Goal: Task Accomplishment & Management: Use online tool/utility

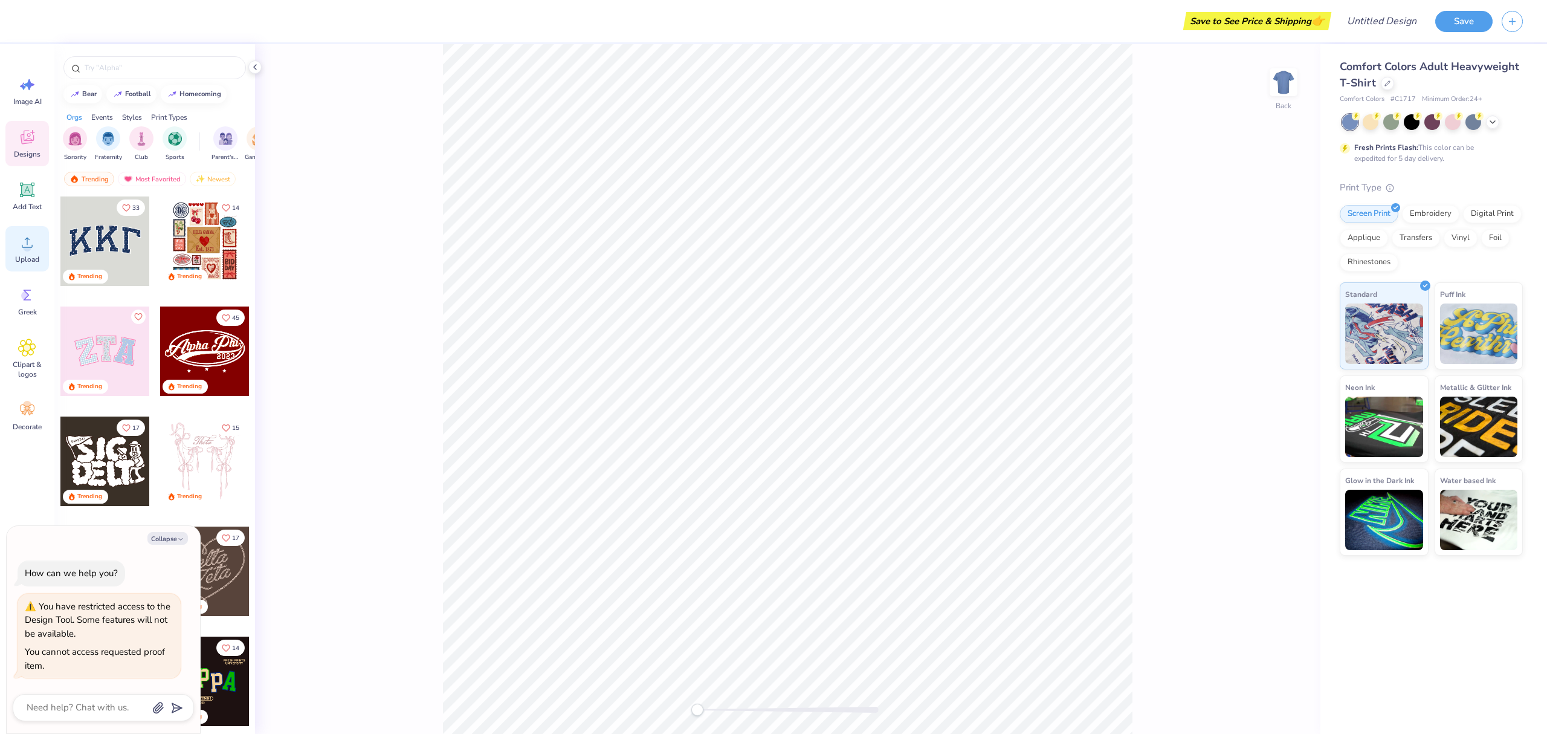
click at [24, 247] on icon at bounding box center [27, 242] width 11 height 10
click at [15, 250] on div "Upload" at bounding box center [27, 248] width 44 height 45
type textarea "x"
click at [22, 242] on icon at bounding box center [27, 242] width 18 height 18
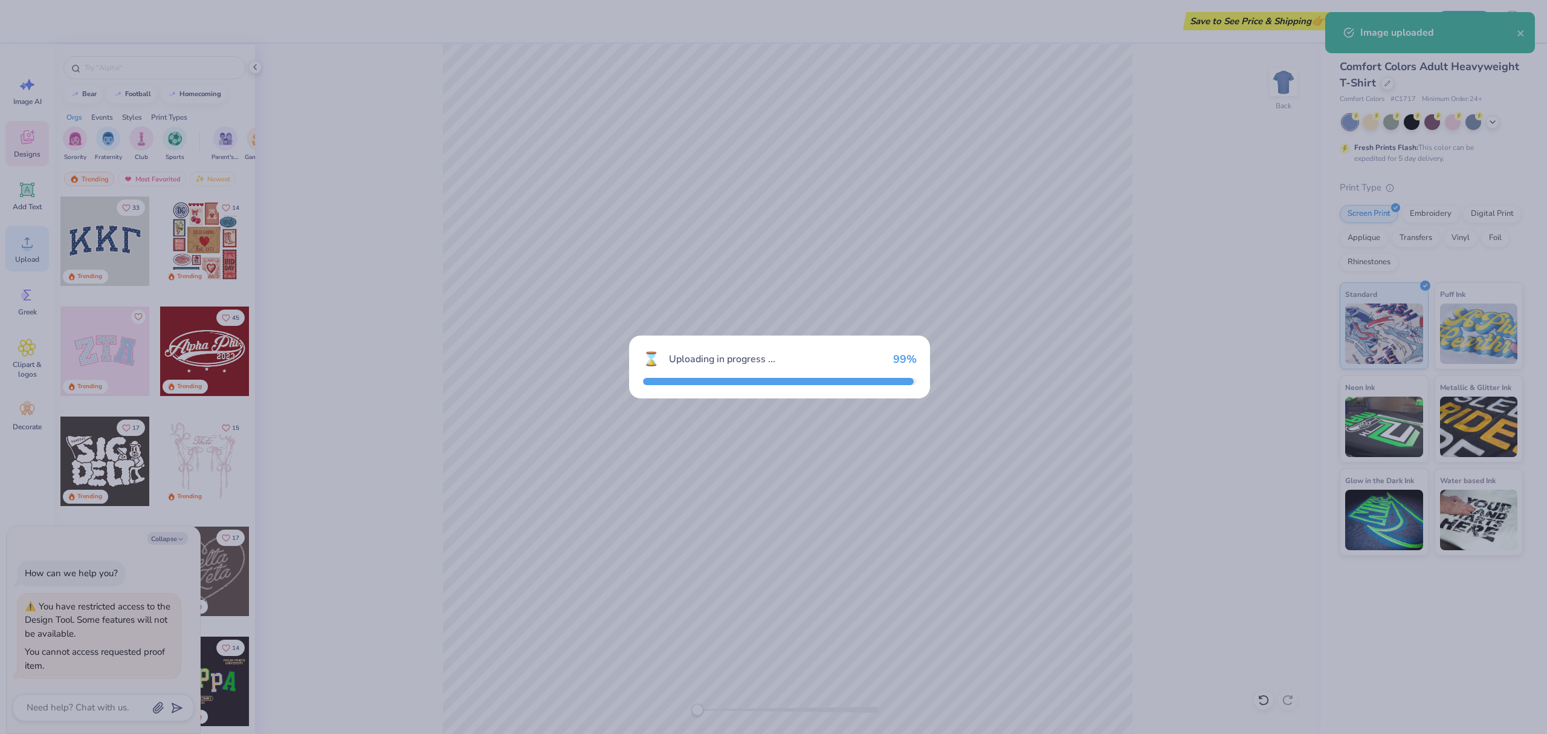
type textarea "x"
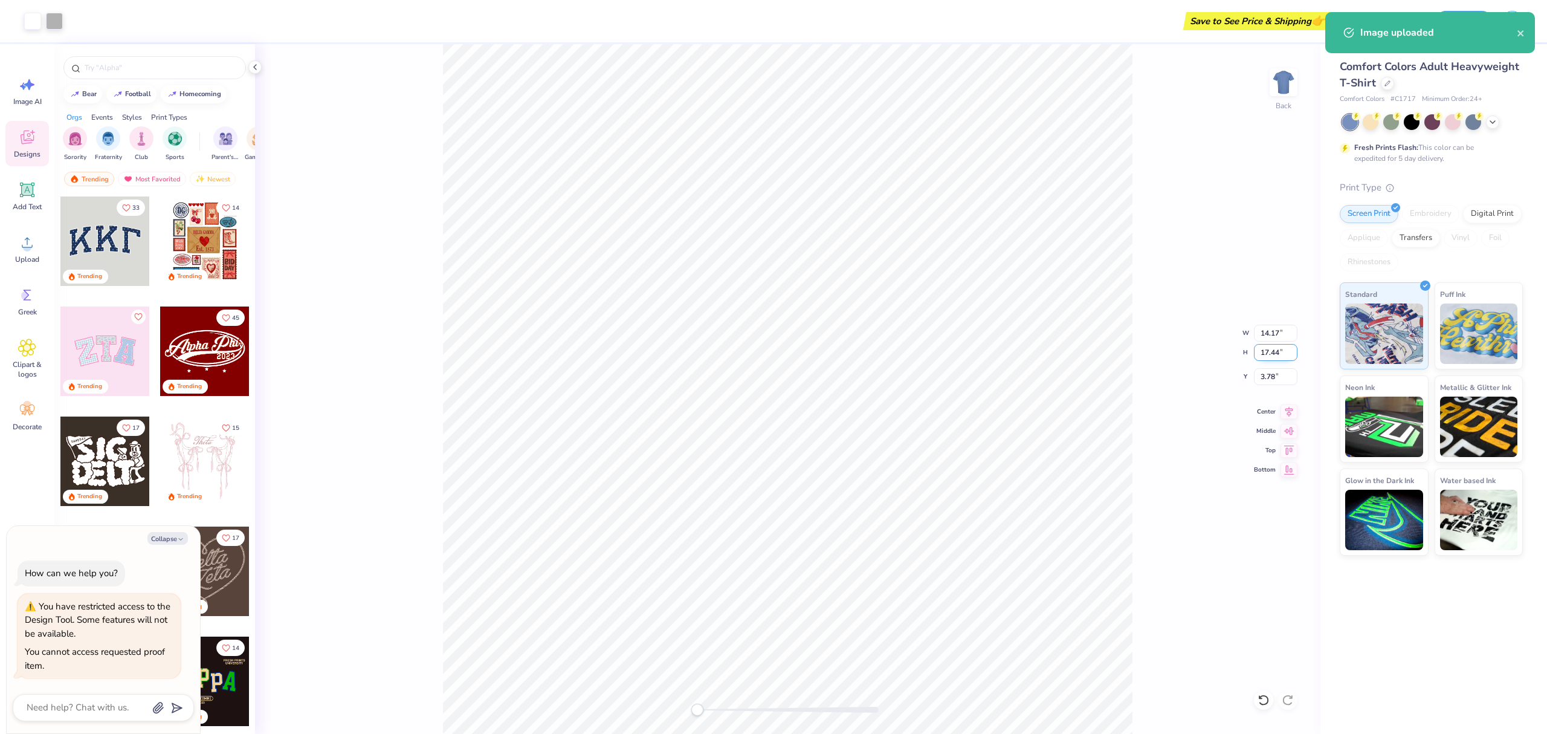
click at [1271, 351] on input "17.44" at bounding box center [1276, 352] width 44 height 17
click at [1270, 351] on input "17.44" at bounding box center [1276, 352] width 44 height 17
type input "4"
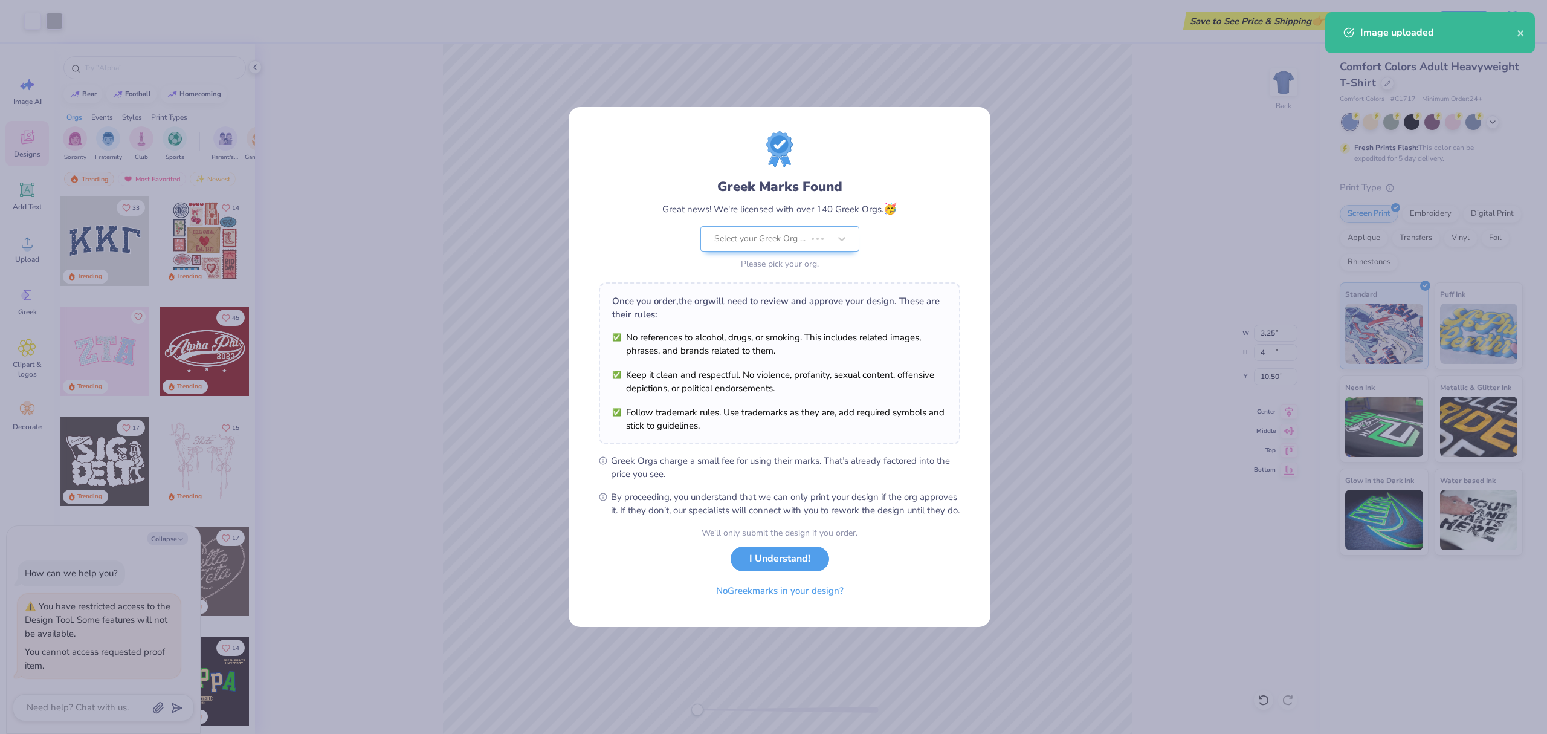
type textarea "x"
type input "3.25"
type input "4.00"
type input "10.50"
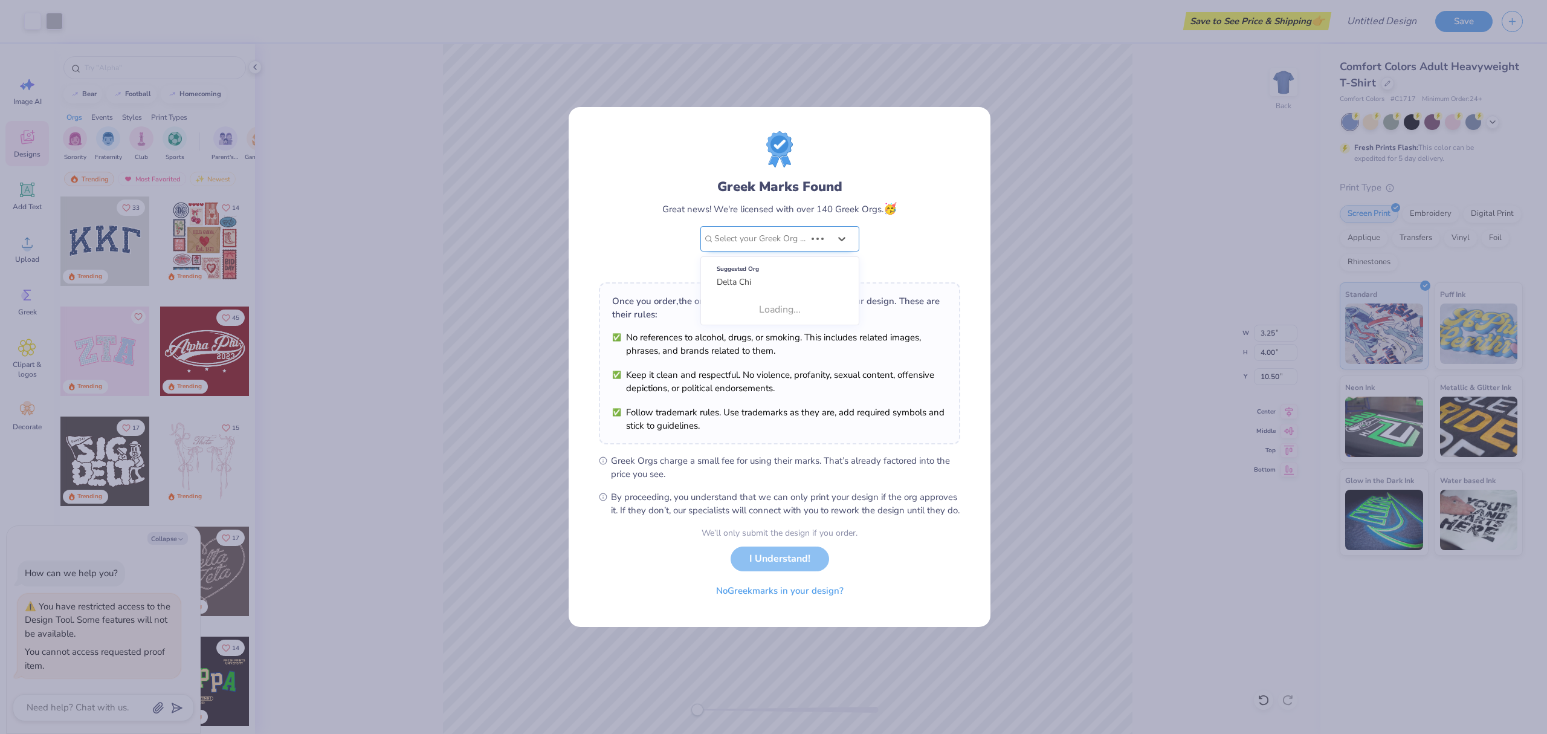
click at [796, 231] on div at bounding box center [759, 239] width 91 height 16
click at [764, 276] on div "Suggested Org Delta Chi" at bounding box center [780, 276] width 124 height 34
click at [785, 568] on button "I Understand!" at bounding box center [780, 555] width 98 height 25
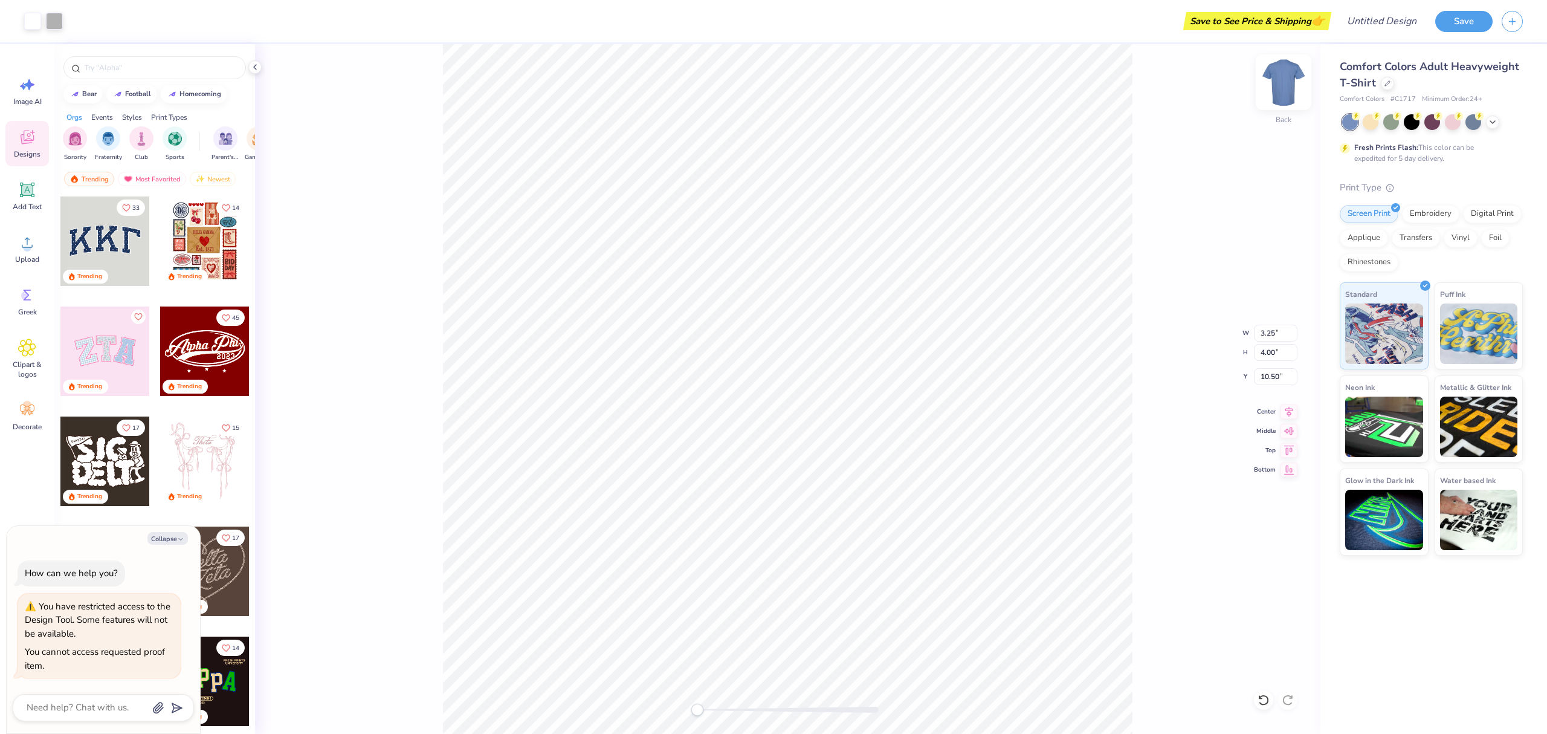
click at [1277, 88] on img at bounding box center [1283, 82] width 48 height 48
type textarea "x"
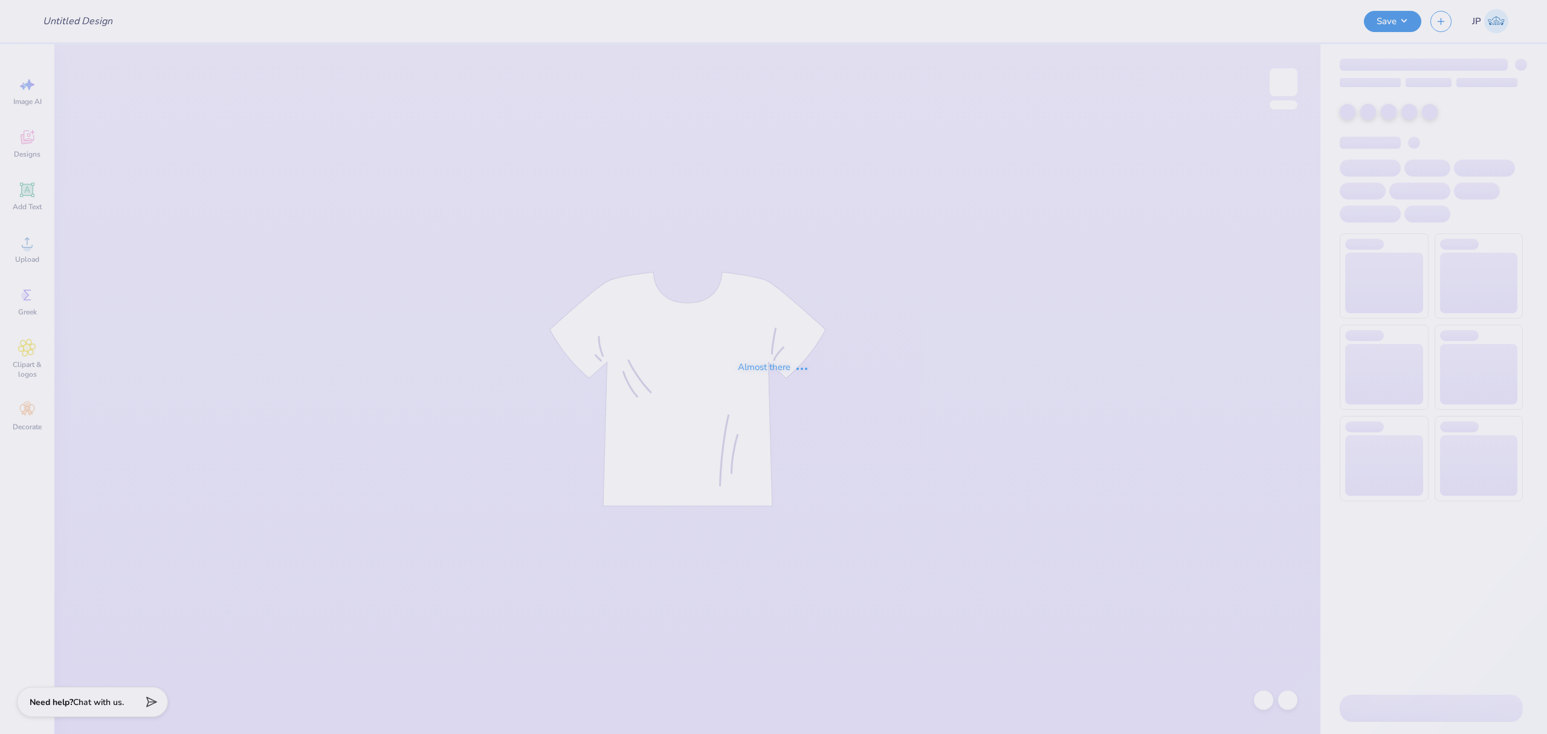
type input "brozarks"
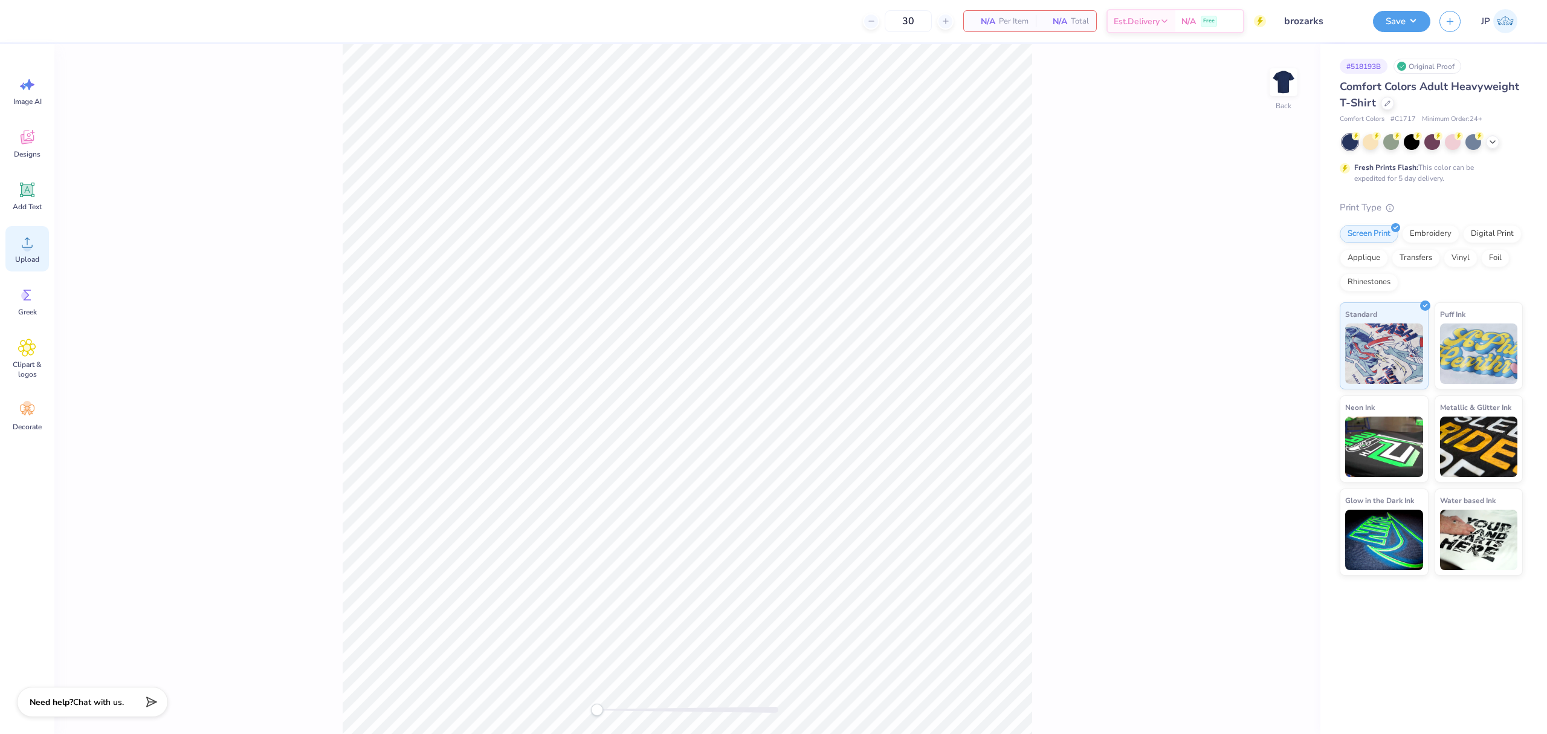
click at [34, 253] on div "Upload" at bounding box center [27, 248] width 44 height 45
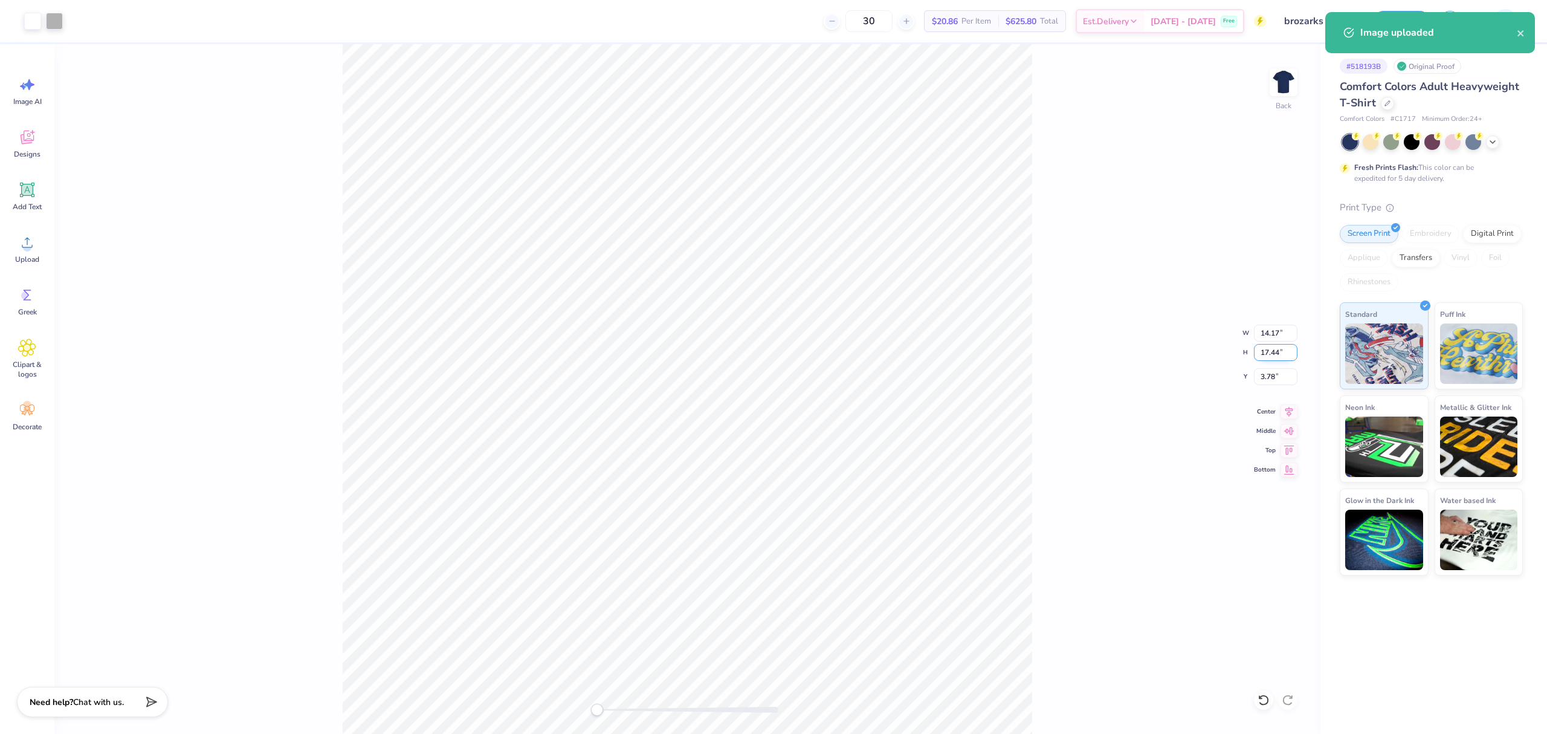
click at [1260, 355] on input "17.44" at bounding box center [1276, 352] width 44 height 17
type input "4"
type input "3.25"
type input "4.00"
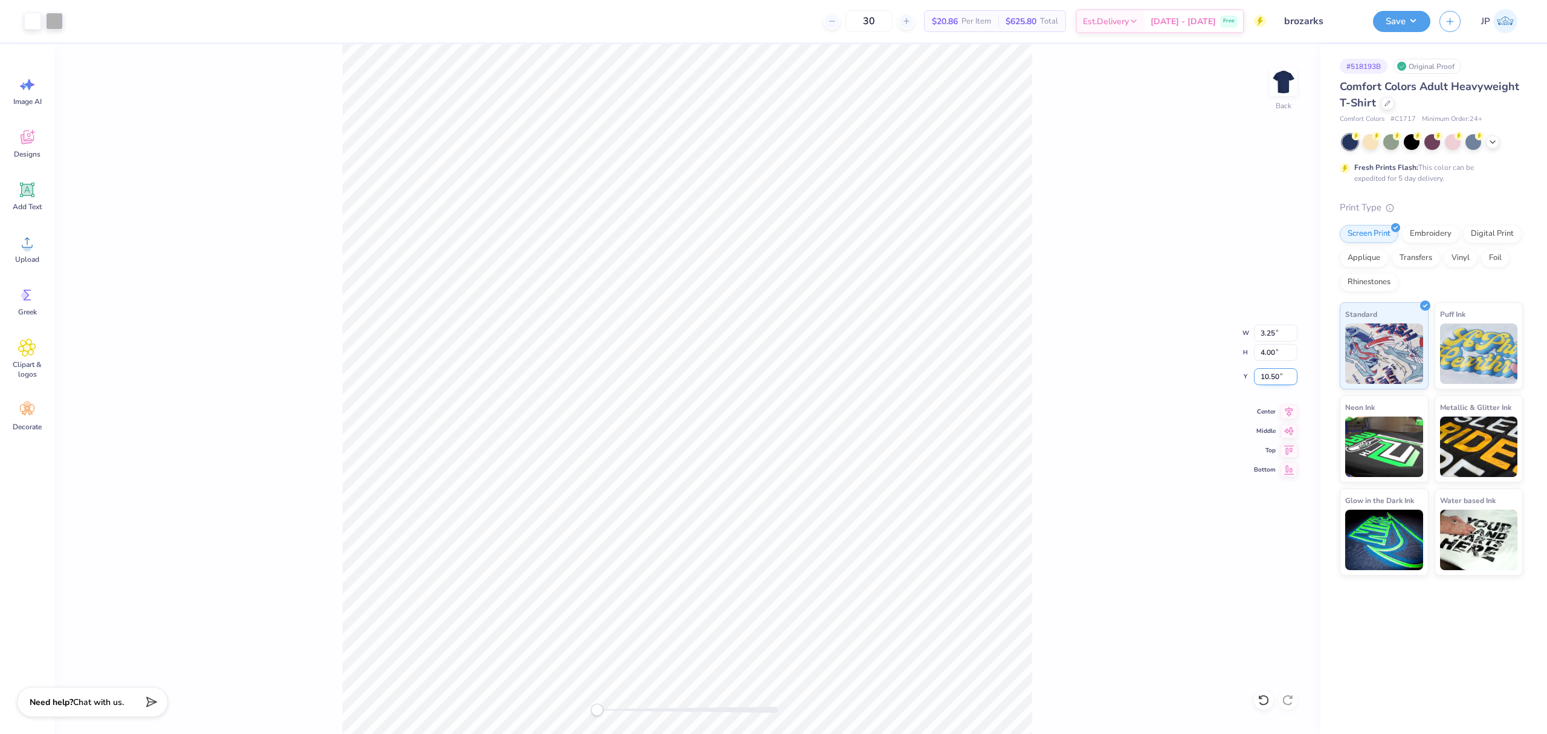
click at [1270, 373] on input "10.50" at bounding box center [1276, 376] width 44 height 17
type input "3"
click at [1259, 76] on div "Back W 3.25 3.25 " H 4.00 4.00 " Y 3 3 " Center Middle Top Bottom" at bounding box center [687, 388] width 1266 height 689
click at [1292, 76] on img at bounding box center [1283, 82] width 48 height 48
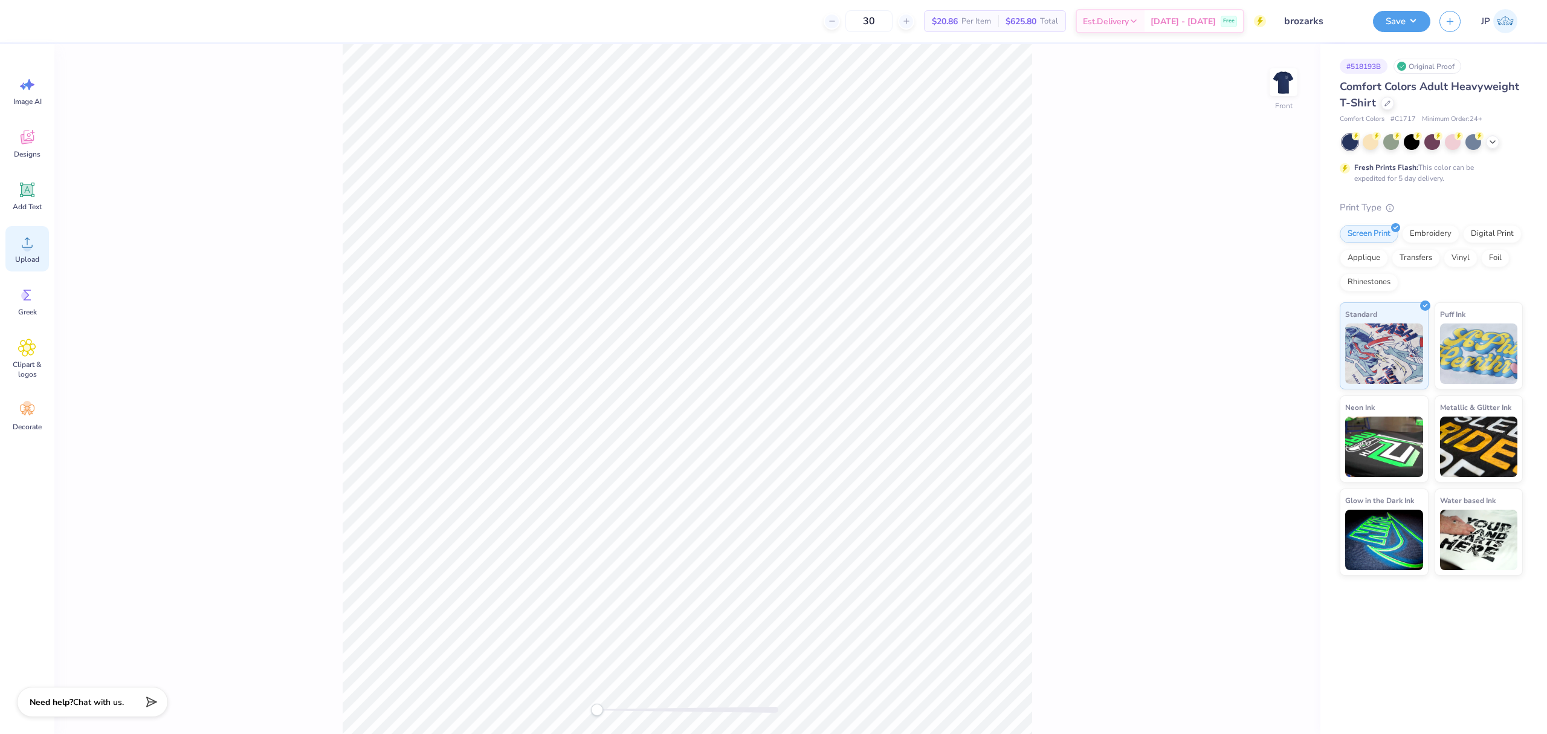
click at [37, 242] on div "Upload" at bounding box center [27, 248] width 44 height 45
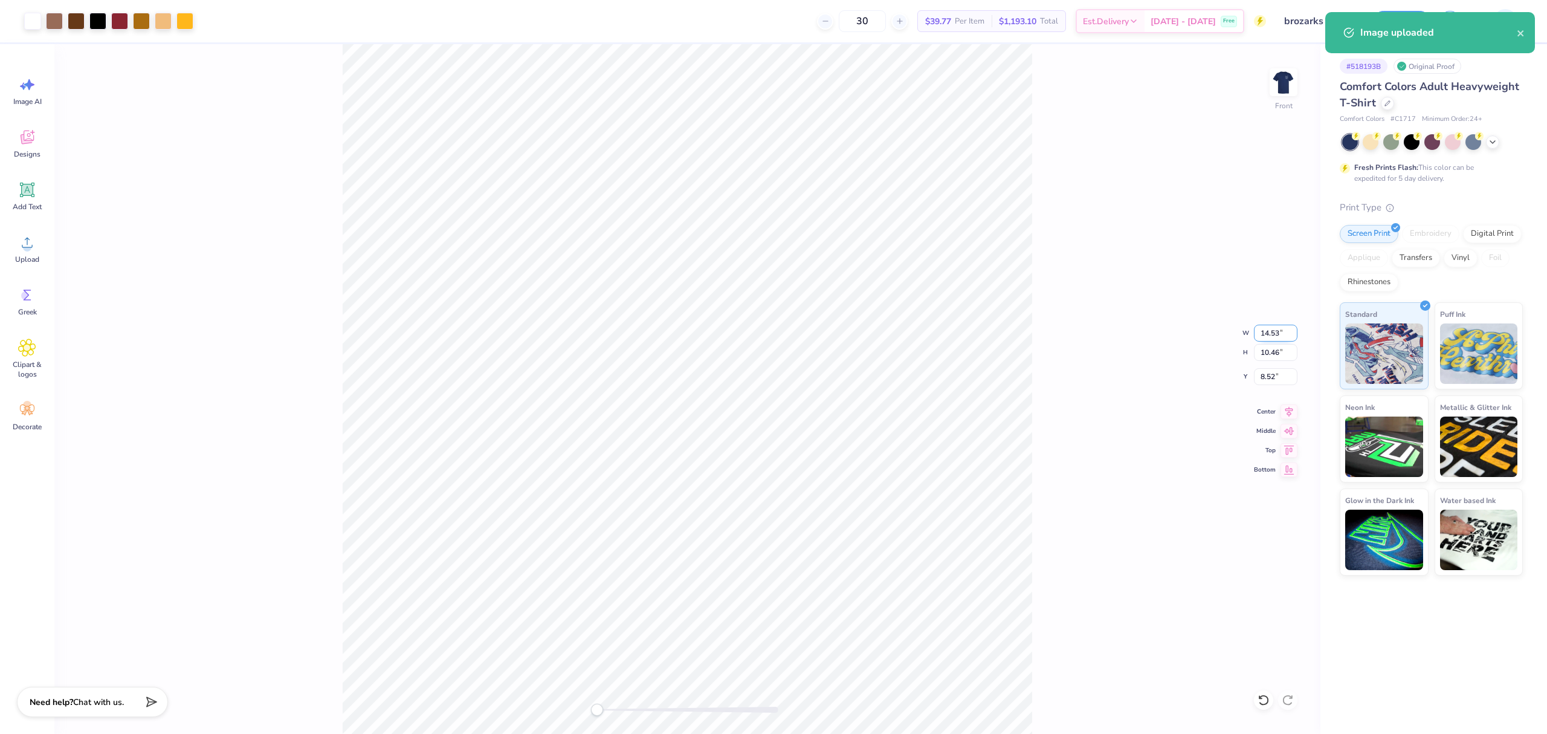
click at [1264, 329] on input "14.53" at bounding box center [1276, 332] width 44 height 17
type input "12.00"
type input "8.63"
click at [1262, 371] on input "9.43" at bounding box center [1276, 376] width 44 height 17
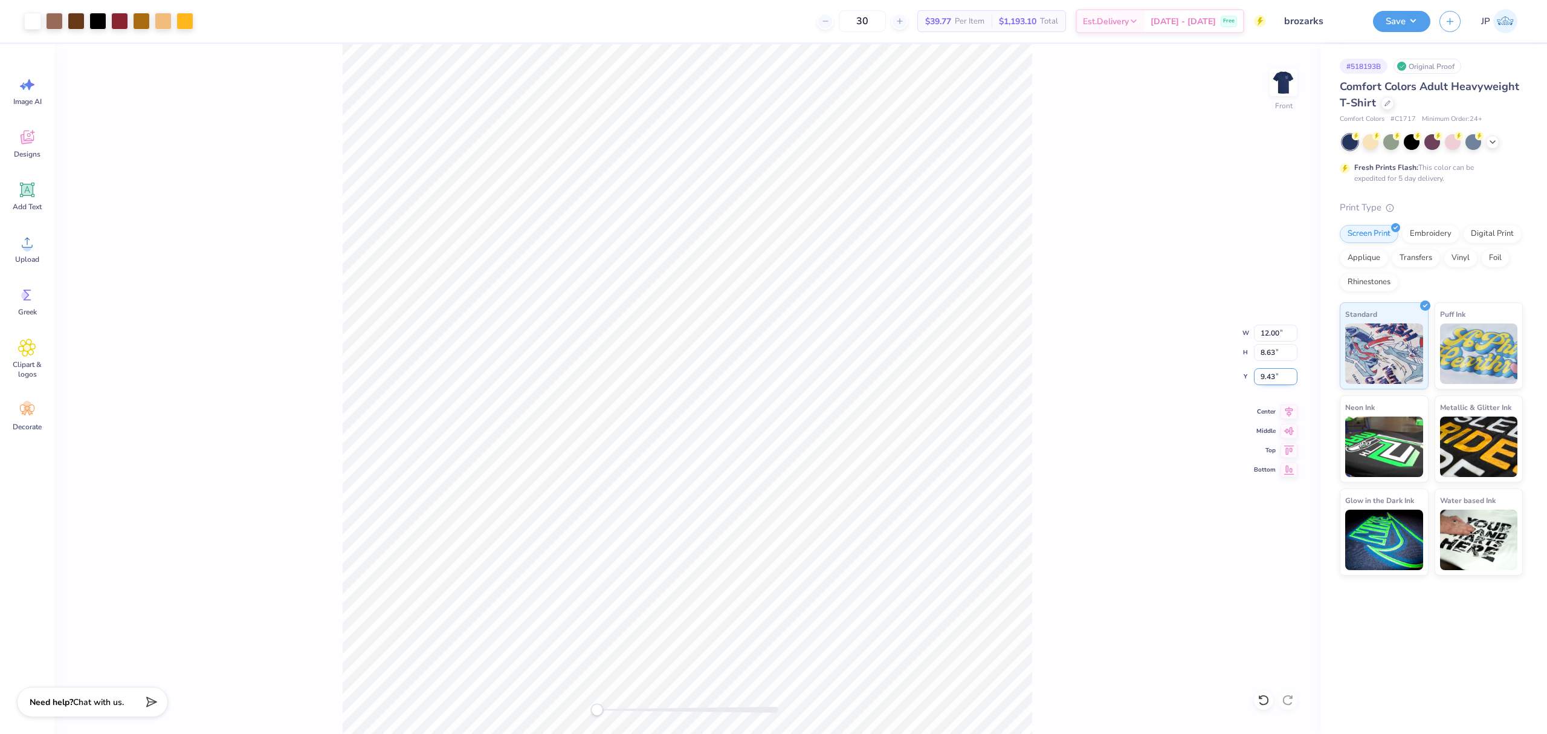
click at [1262, 371] on input "9.43" at bounding box center [1276, 376] width 44 height 17
type input "3"
click at [291, 349] on div "Front" at bounding box center [687, 388] width 1266 height 689
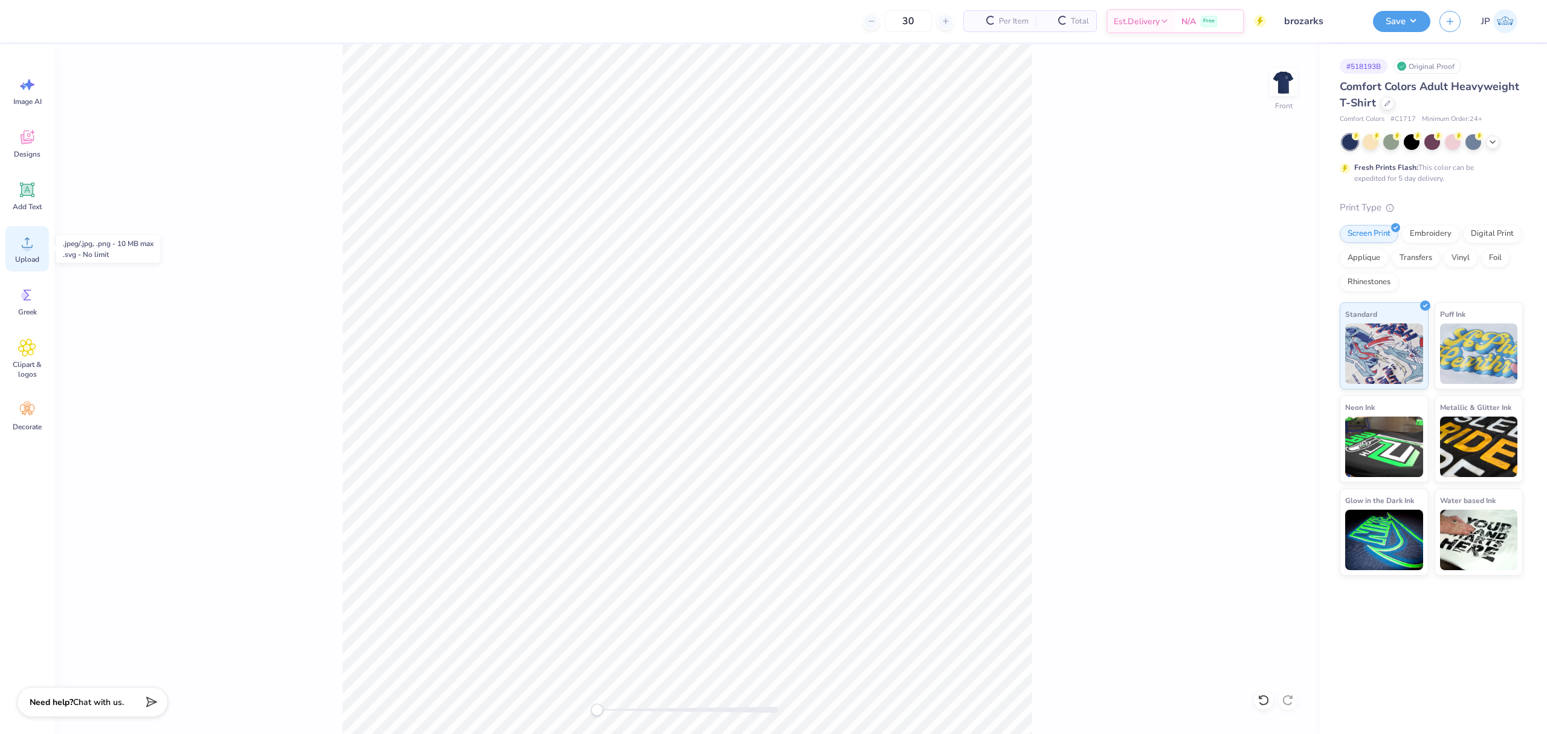
click at [28, 245] on circle at bounding box center [27, 247] width 8 height 8
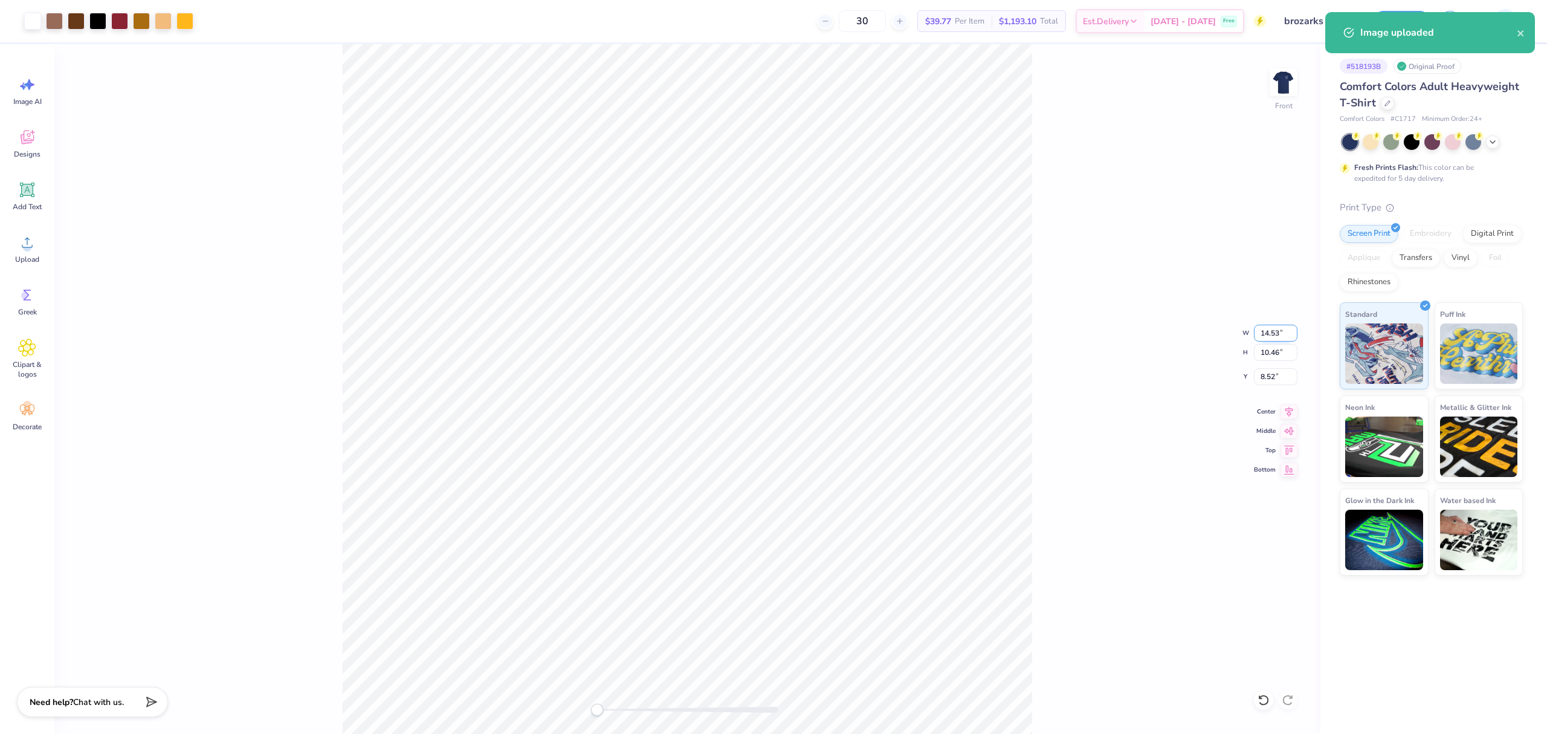
click at [1276, 332] on input "14.53" at bounding box center [1276, 332] width 44 height 17
type input "12.50"
type input "8.99"
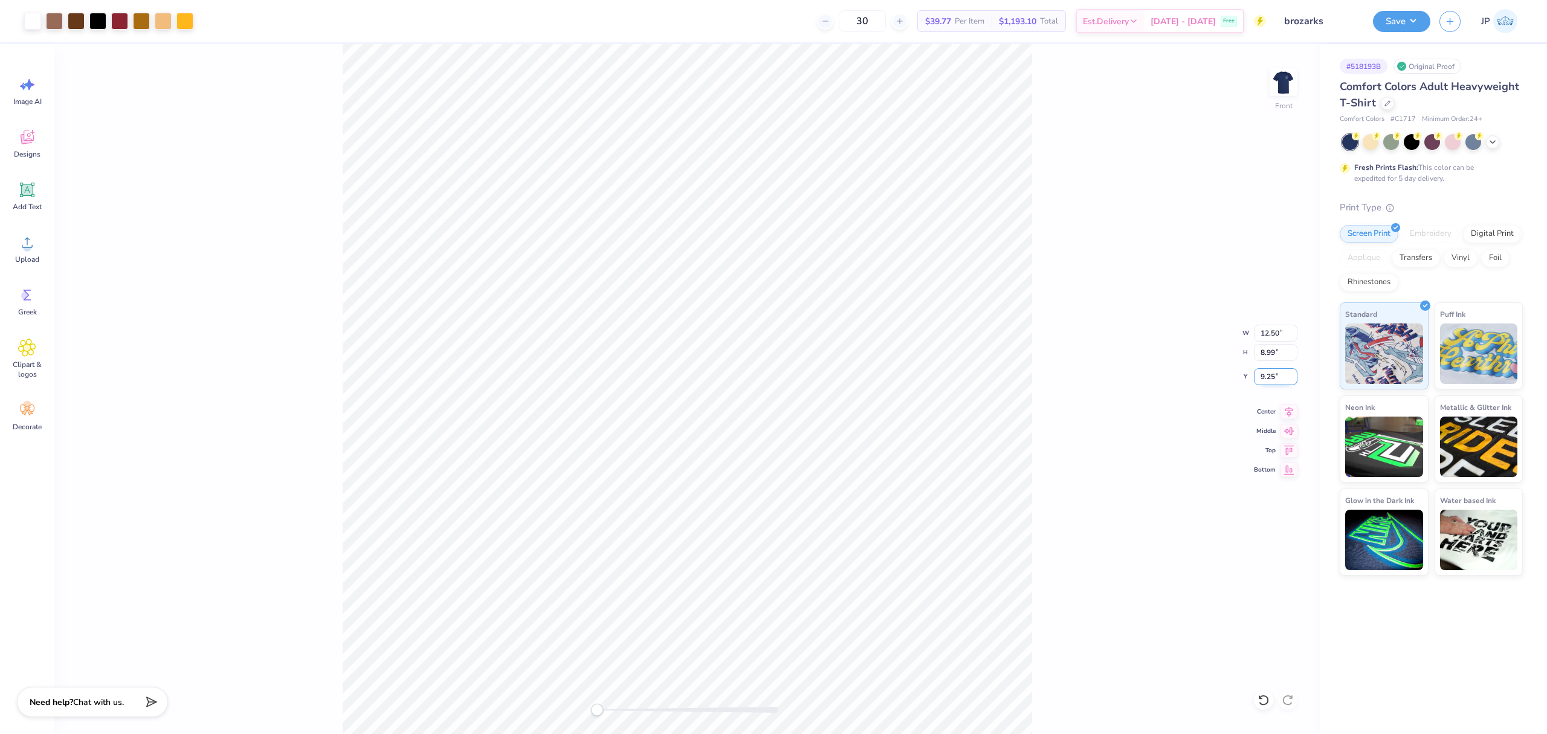
click at [1269, 373] on input "9.25" at bounding box center [1276, 376] width 44 height 17
type input "3"
click at [1045, 213] on div "Front W 12.50 12.50 " H 8.99 8.99 " Y 3 3 " Center Middle Top Bottom" at bounding box center [687, 388] width 1266 height 689
click at [281, 416] on div "Front" at bounding box center [687, 388] width 1266 height 689
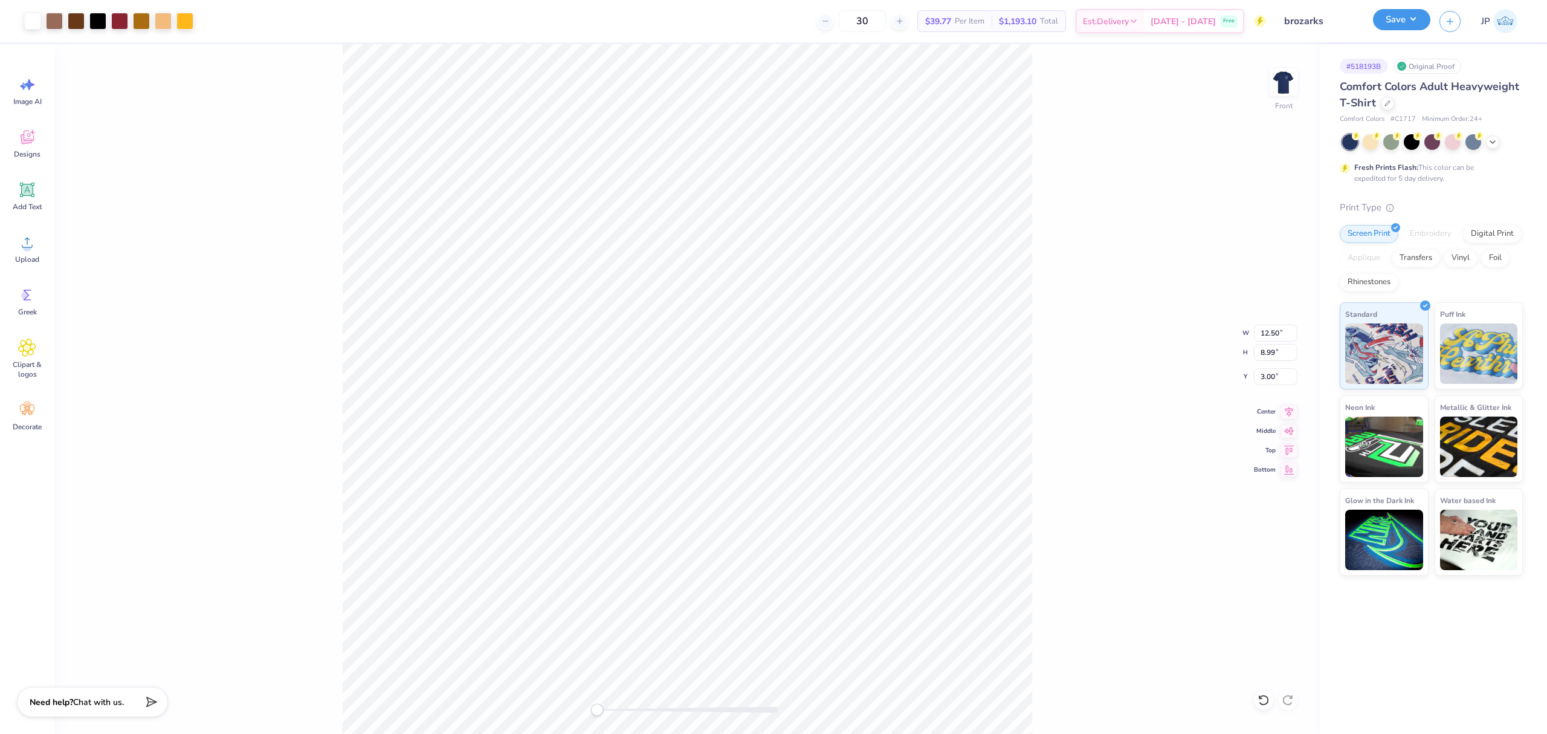
click at [1419, 24] on button "Save" at bounding box center [1401, 19] width 57 height 21
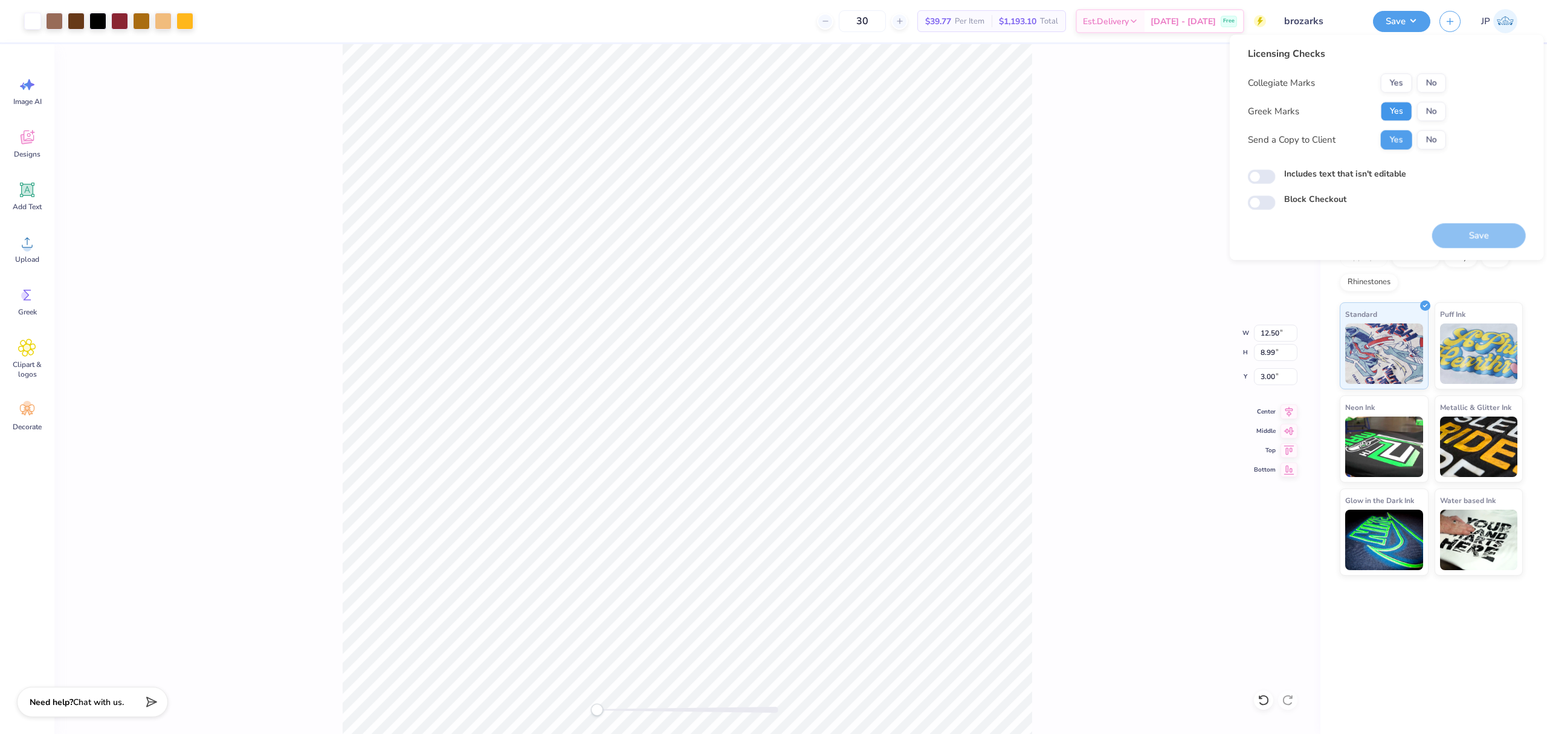
click at [1398, 115] on button "Yes" at bounding box center [1396, 111] width 31 height 19
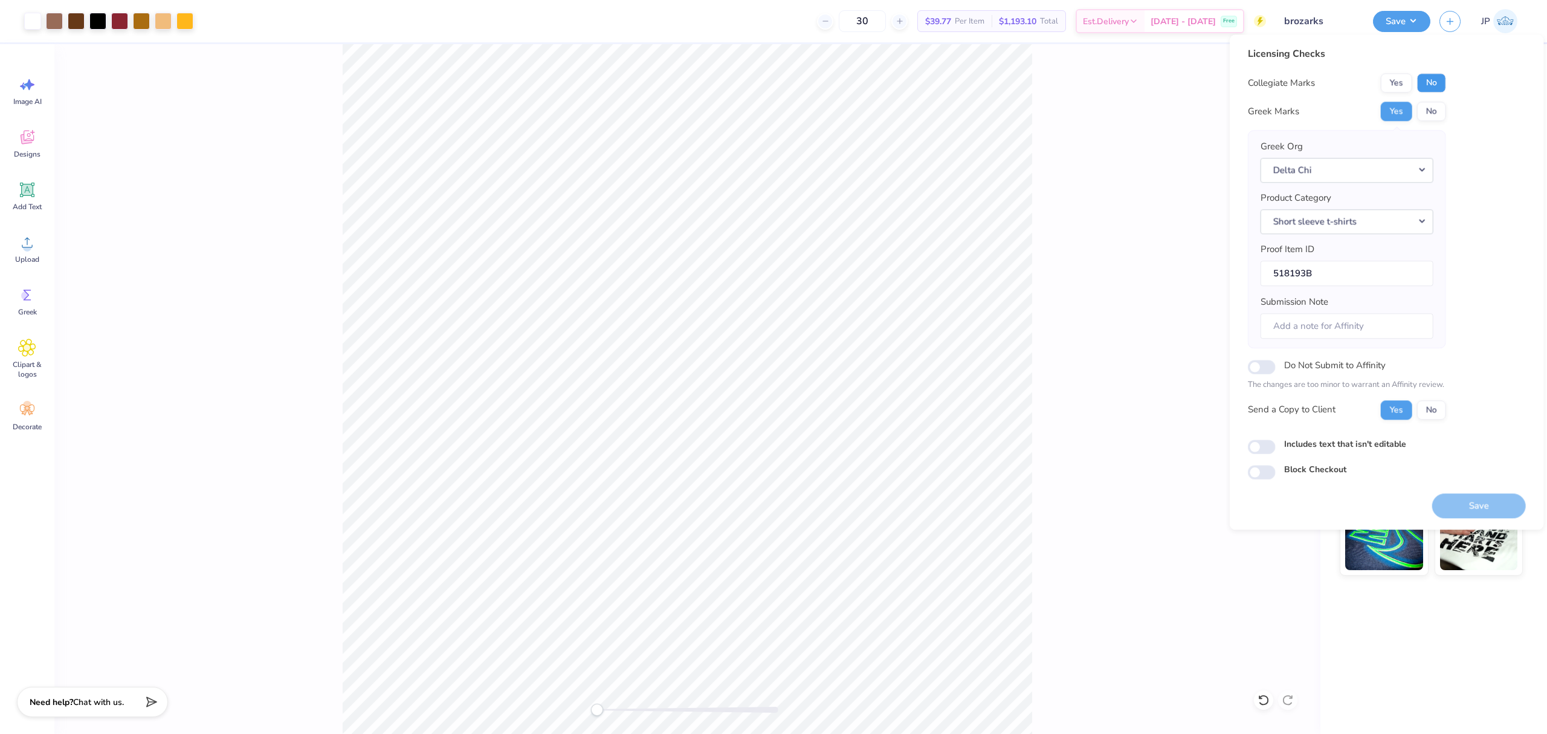
click at [1439, 85] on button "No" at bounding box center [1431, 82] width 29 height 19
click at [1475, 508] on button "Save" at bounding box center [1479, 505] width 94 height 25
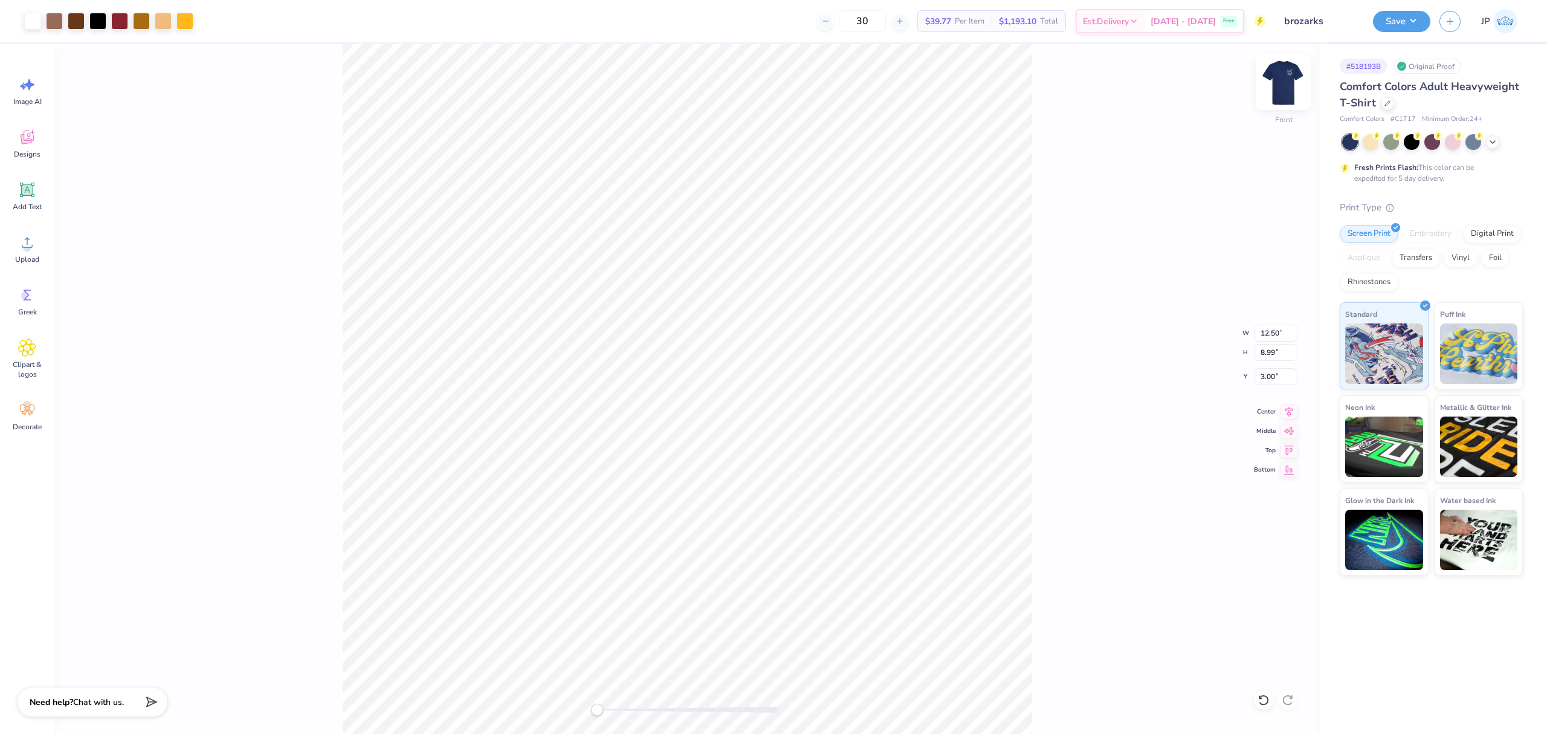
click at [1281, 81] on img at bounding box center [1283, 82] width 48 height 48
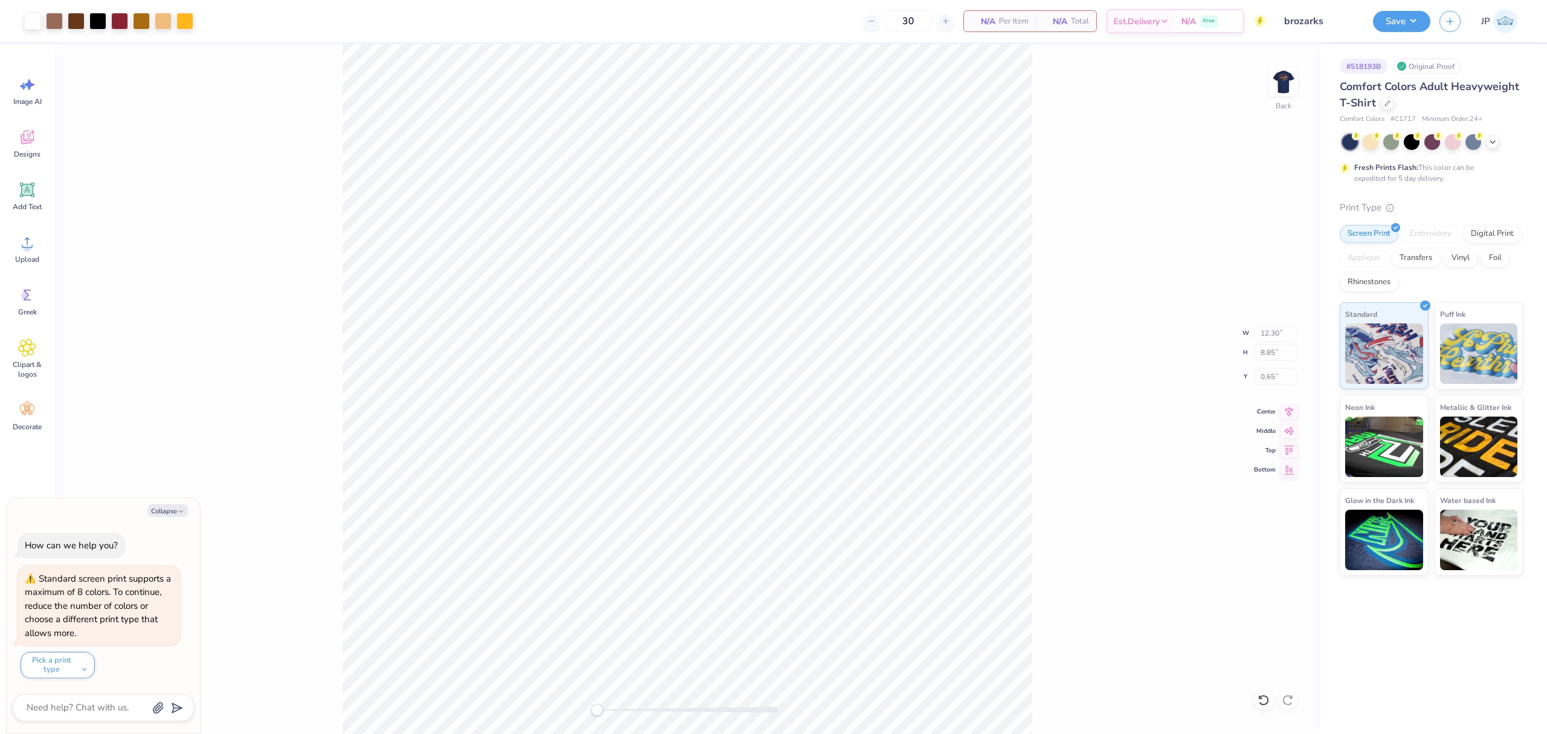
type textarea "x"
drag, startPoint x: 605, startPoint y: 709, endPoint x: 629, endPoint y: 703, distance: 24.3
click at [629, 706] on div at bounding box center [687, 709] width 181 height 6
